Goal: Find specific page/section

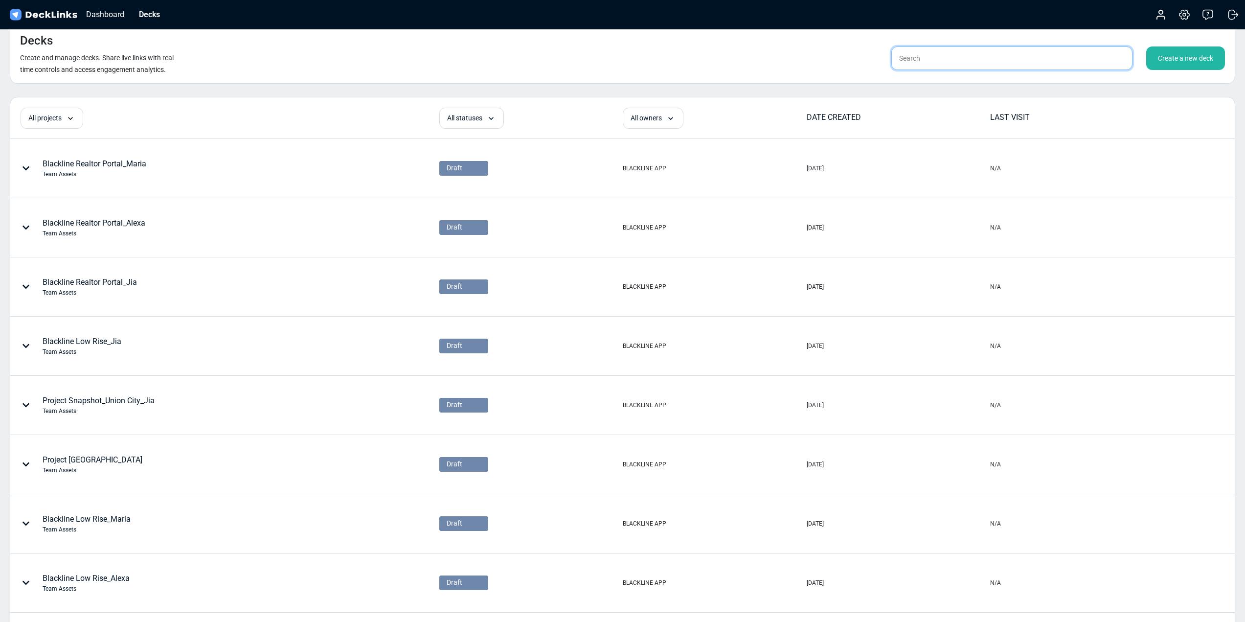
click at [1098, 59] on input "text" at bounding box center [1011, 57] width 241 height 23
paste input "r93NdhgvLAdz"
type input "r93NdhgvLAdz"
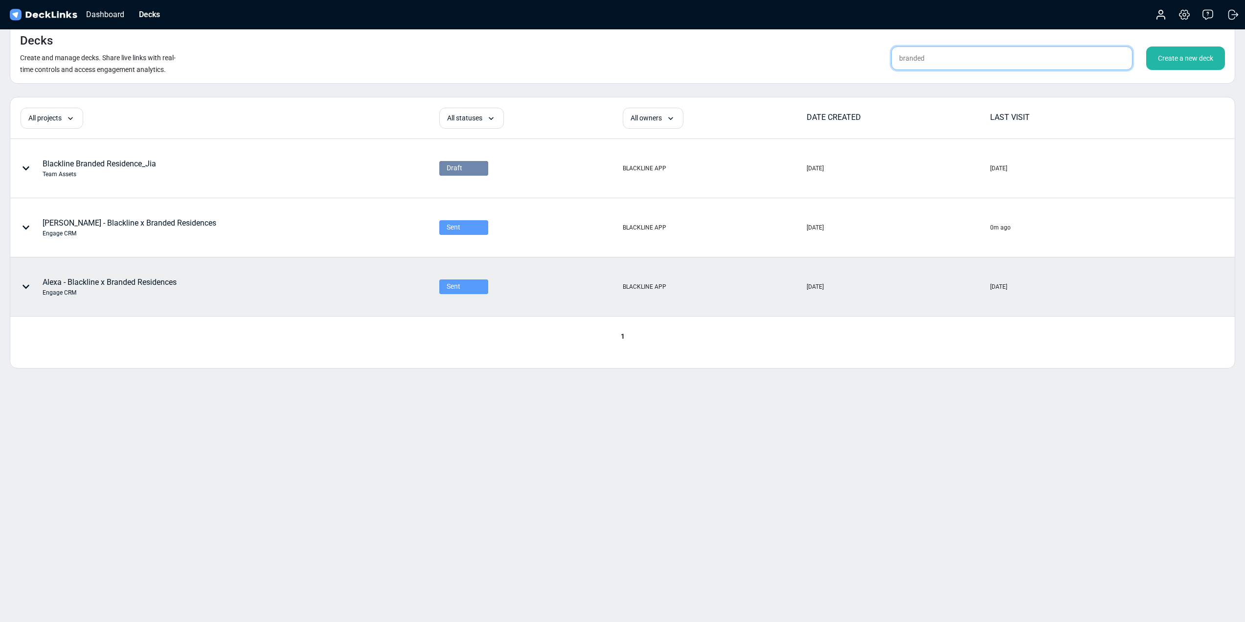
type input "branded"
click at [27, 283] on icon at bounding box center [26, 287] width 8 height 8
click at [233, 424] on div at bounding box center [622, 311] width 1245 height 622
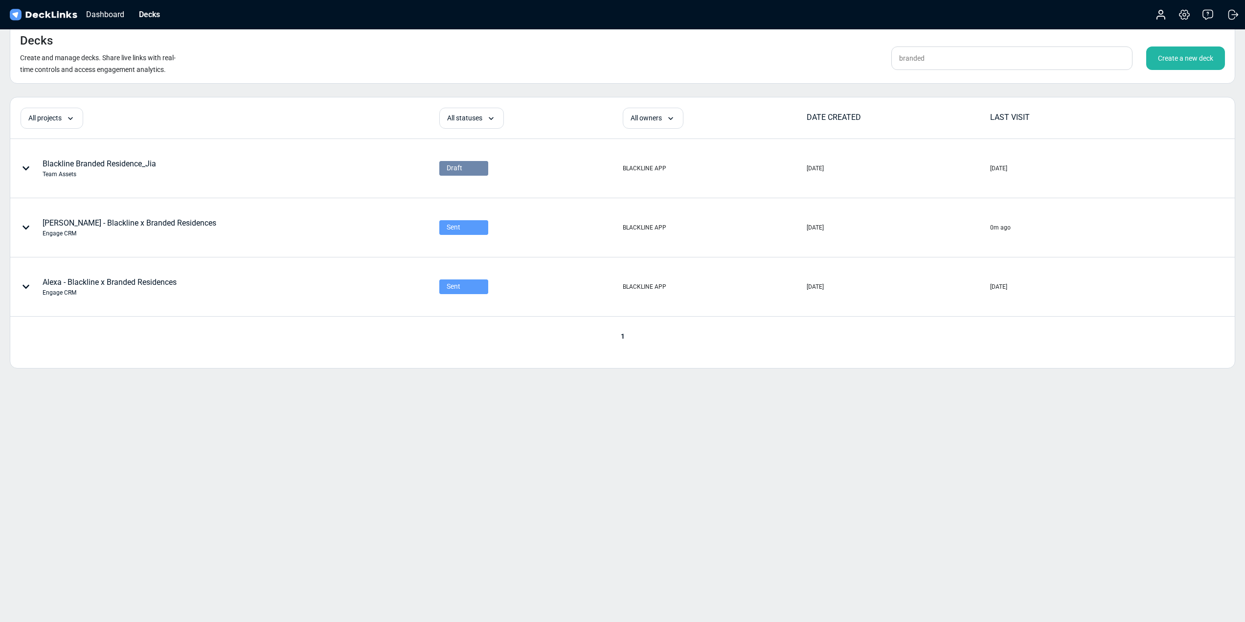
click at [153, 284] on div "Alexa - Blackline x Branded Residences Engage CRM" at bounding box center [110, 286] width 134 height 21
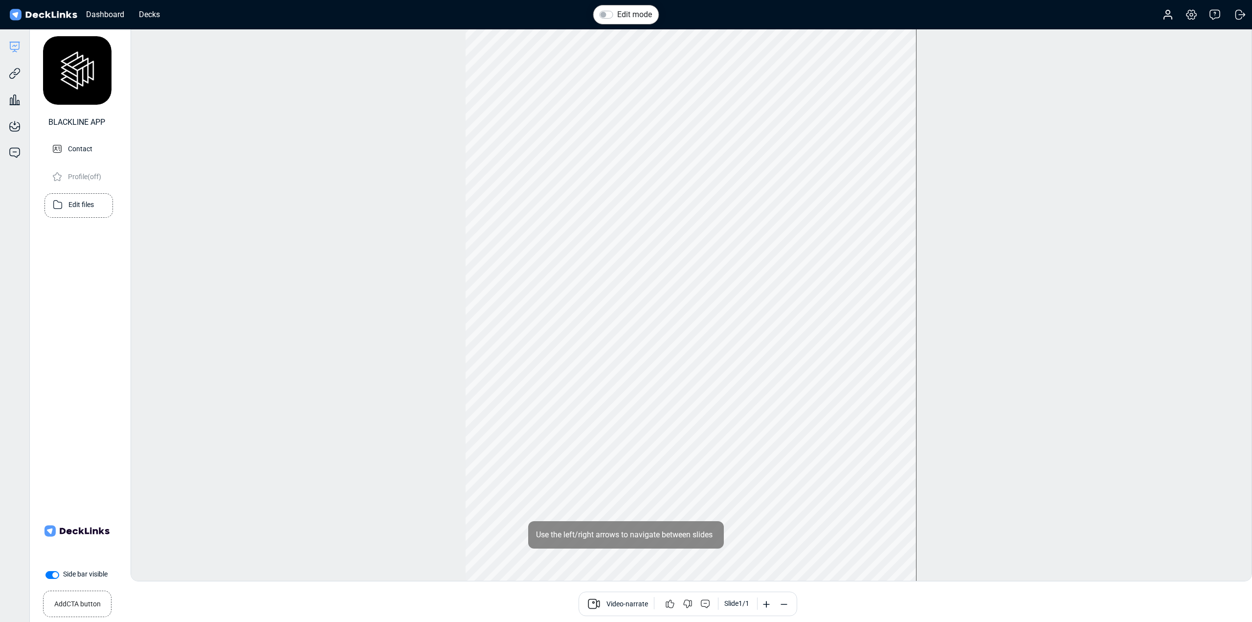
click at [72, 199] on p "Edit files" at bounding box center [80, 204] width 25 height 12
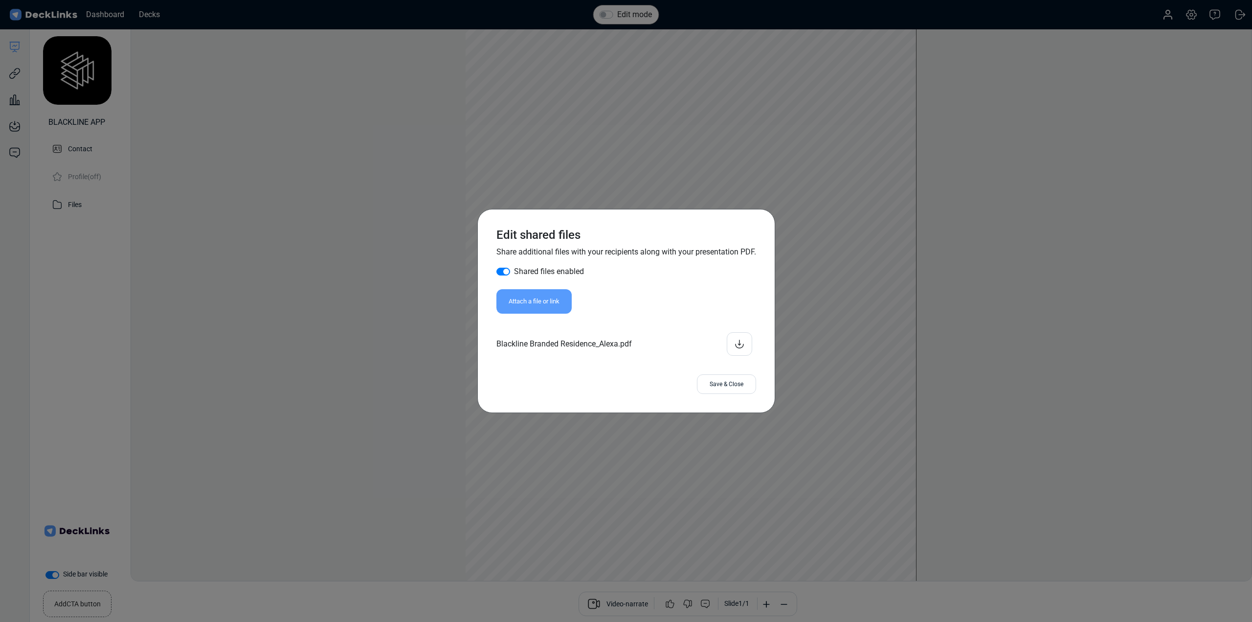
click at [739, 342] on div at bounding box center [739, 343] width 25 height 23
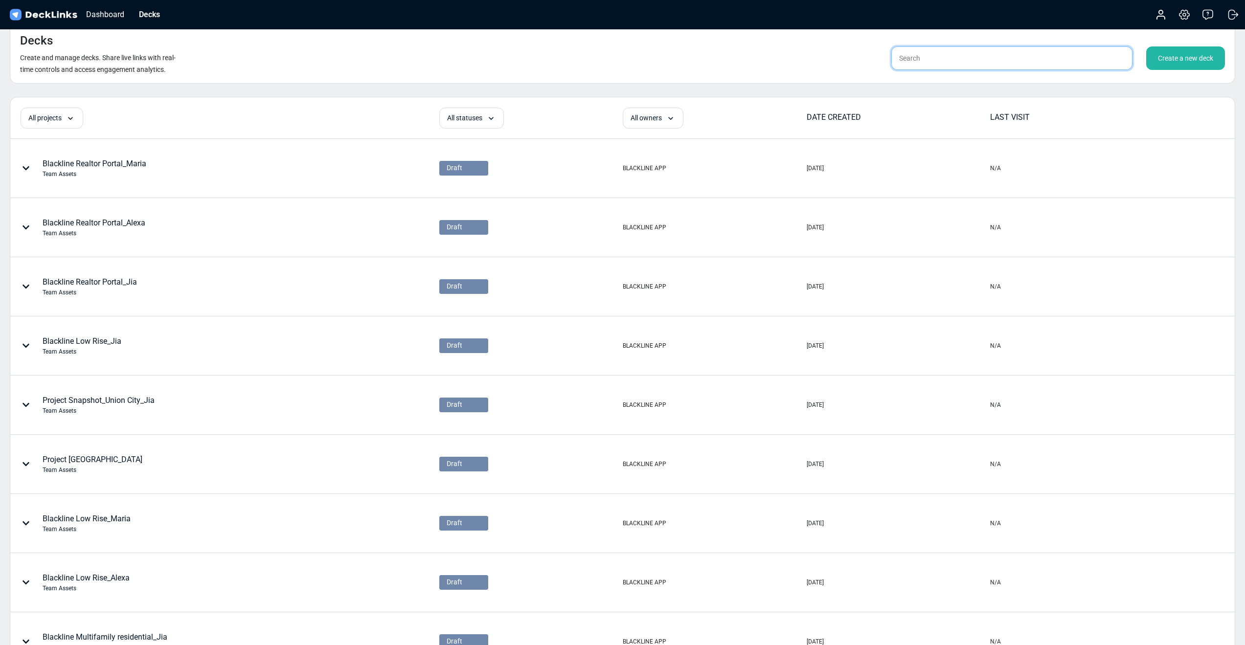
click at [968, 64] on input "text" at bounding box center [1011, 57] width 241 height 23
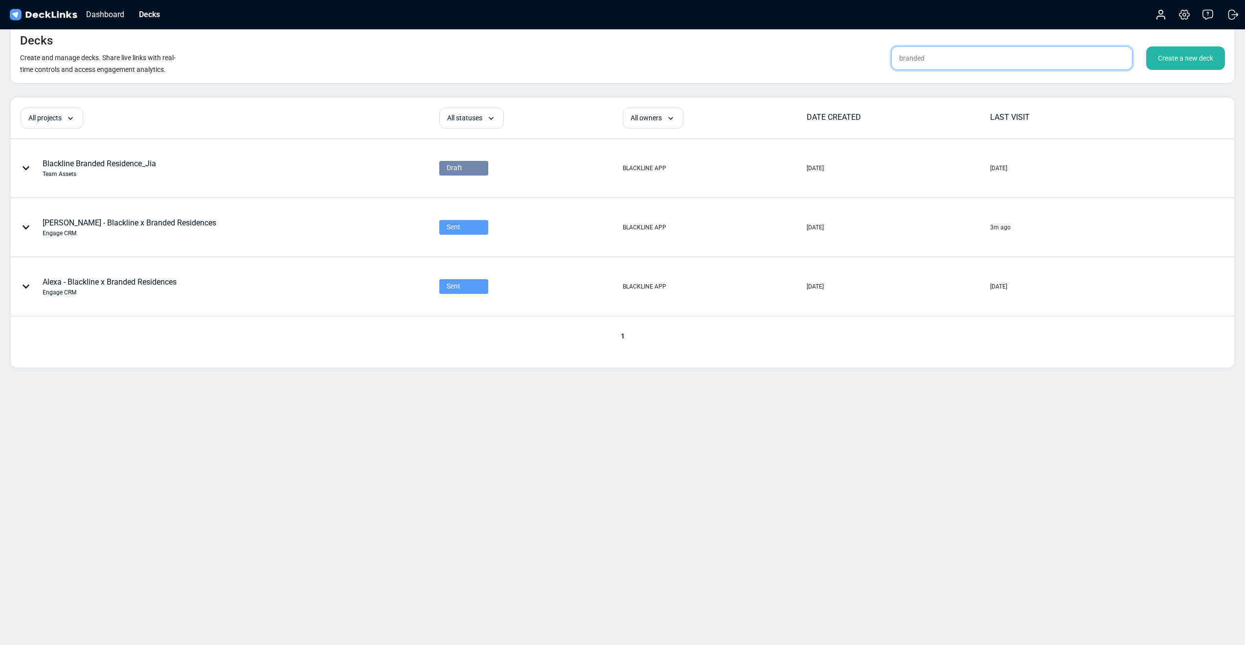
click at [945, 64] on input "branded" at bounding box center [1011, 57] width 241 height 23
type input "tech stack"
